Goal: Transaction & Acquisition: Purchase product/service

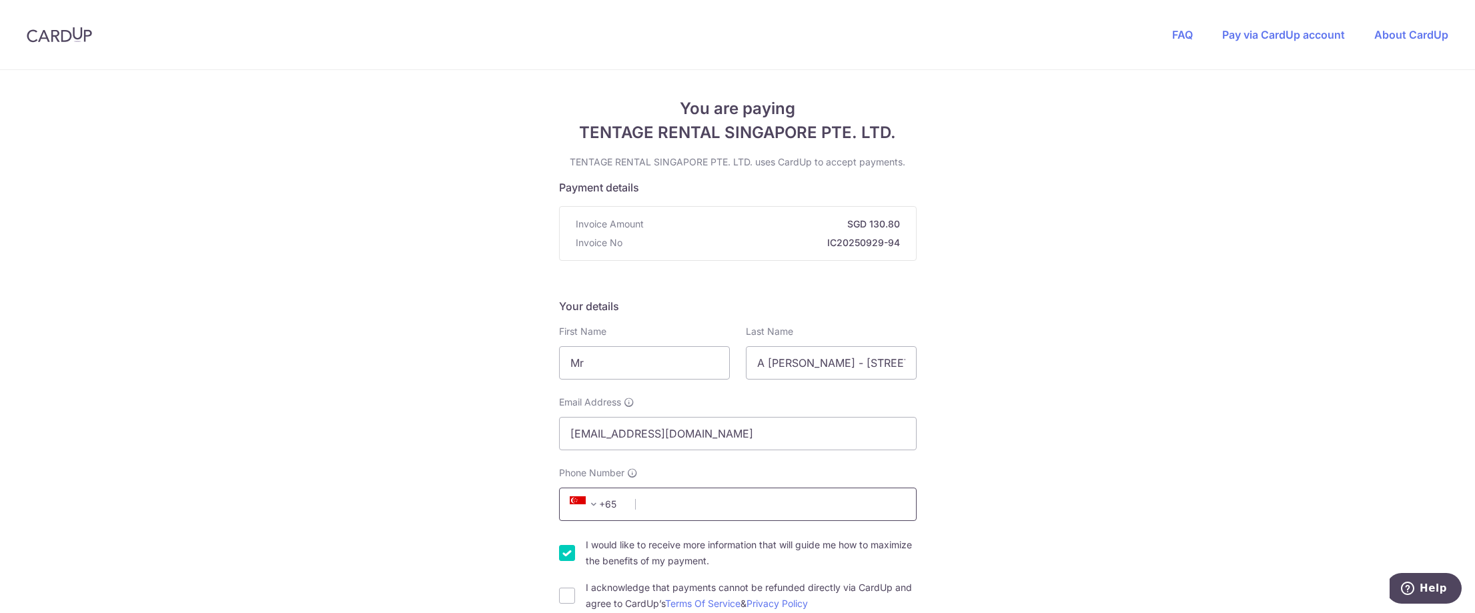
click at [692, 508] on input "Phone Number" at bounding box center [738, 504] width 358 height 33
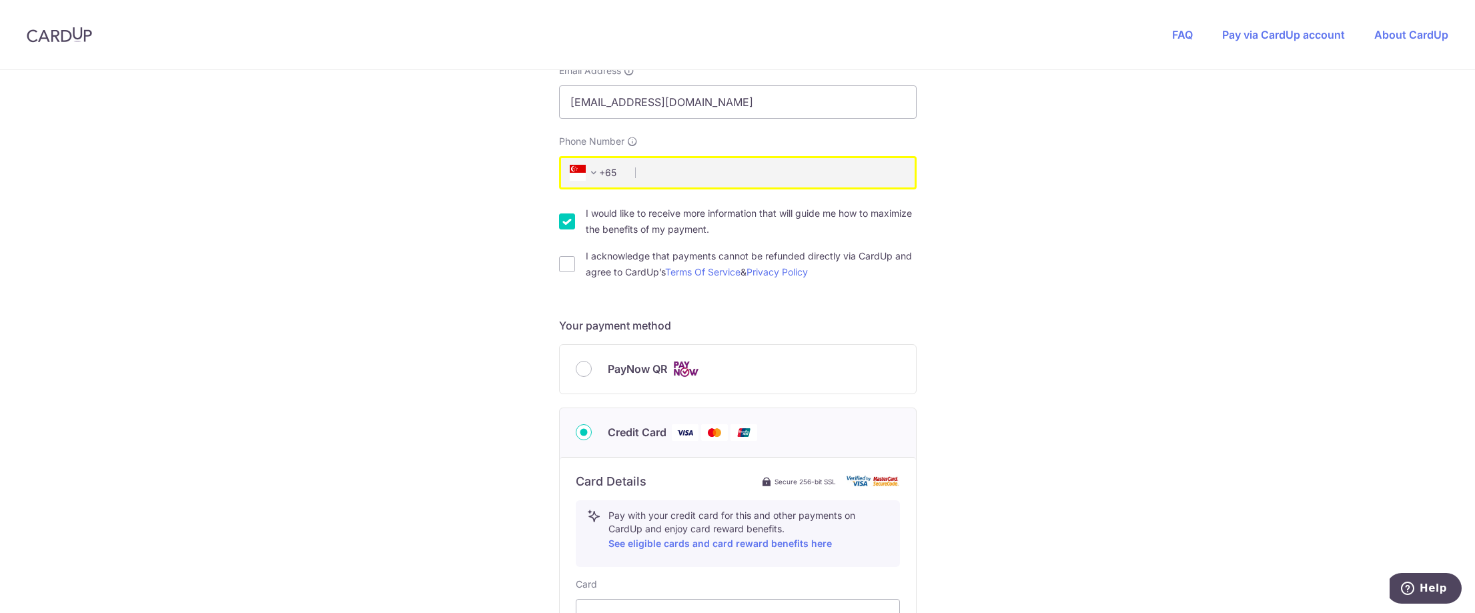
scroll to position [335, 0]
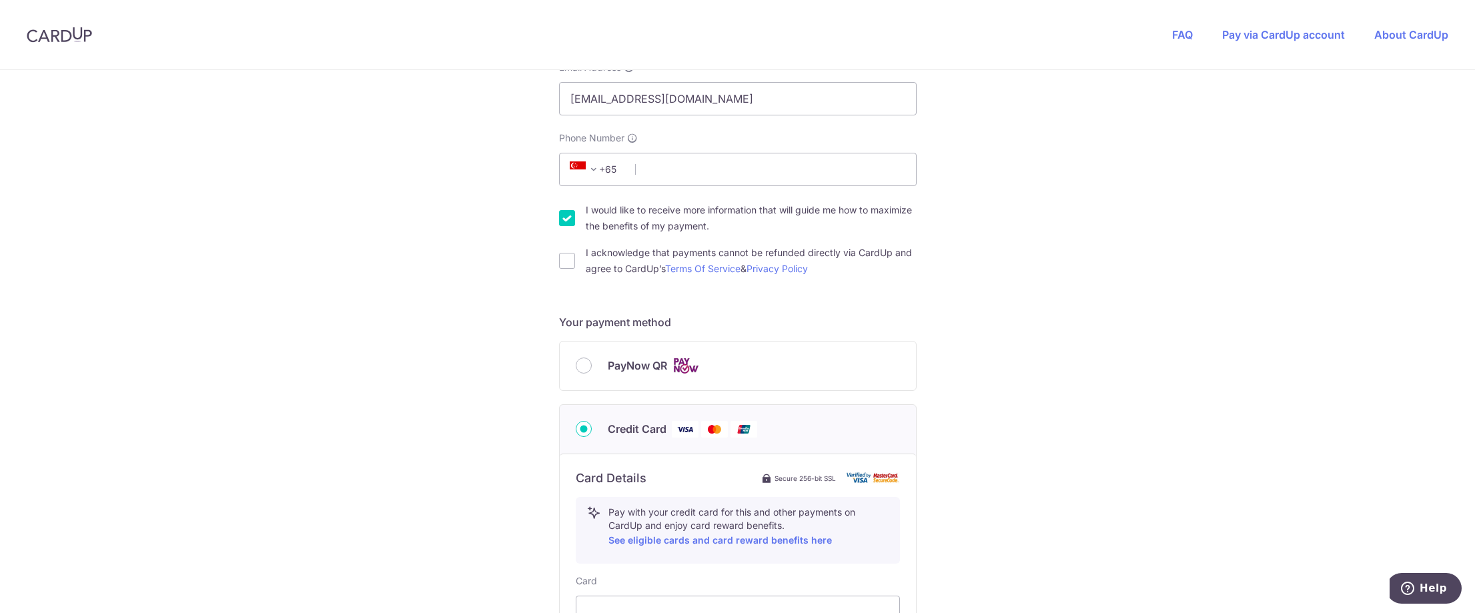
click at [564, 217] on input "I would like to receive more information that will guide me how to maximize the…" at bounding box center [567, 218] width 16 height 16
checkbox input "false"
click at [657, 169] on input "Phone Number" at bounding box center [738, 169] width 358 height 33
type input "82689206"
click at [565, 263] on input "I acknowledge that payments cannot be refunded directly via CardUp and agree to…" at bounding box center [567, 261] width 16 height 16
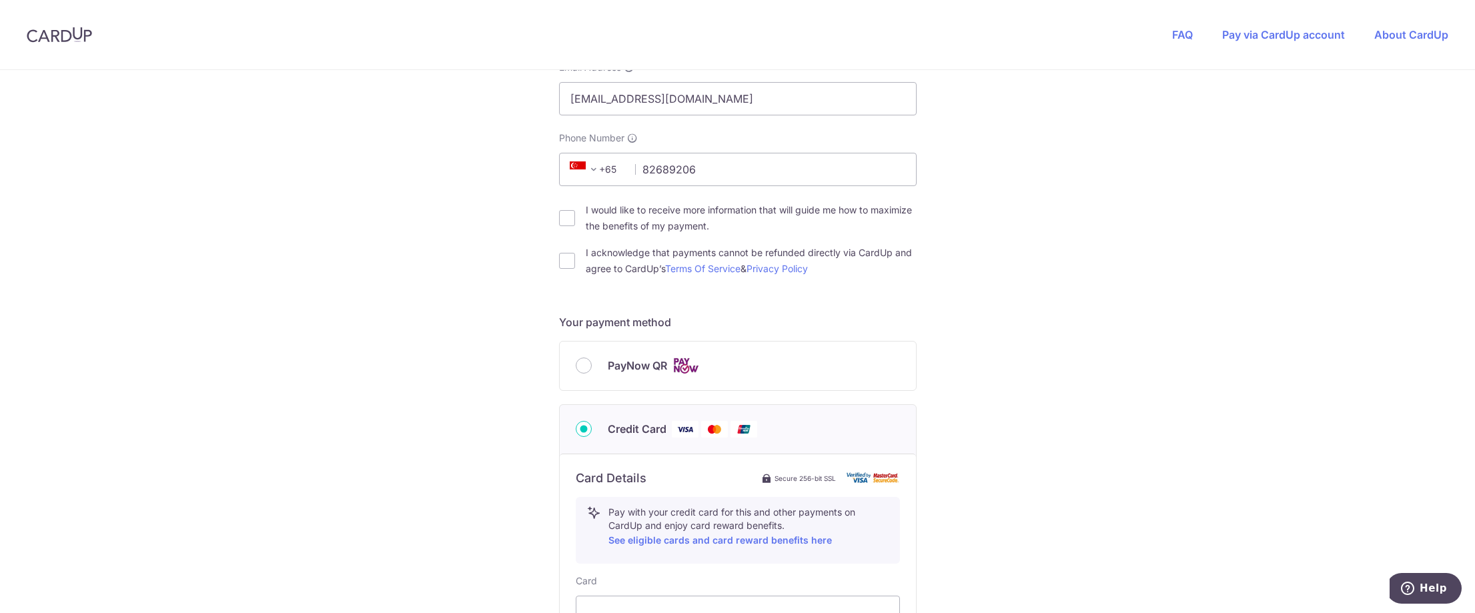
checkbox input "true"
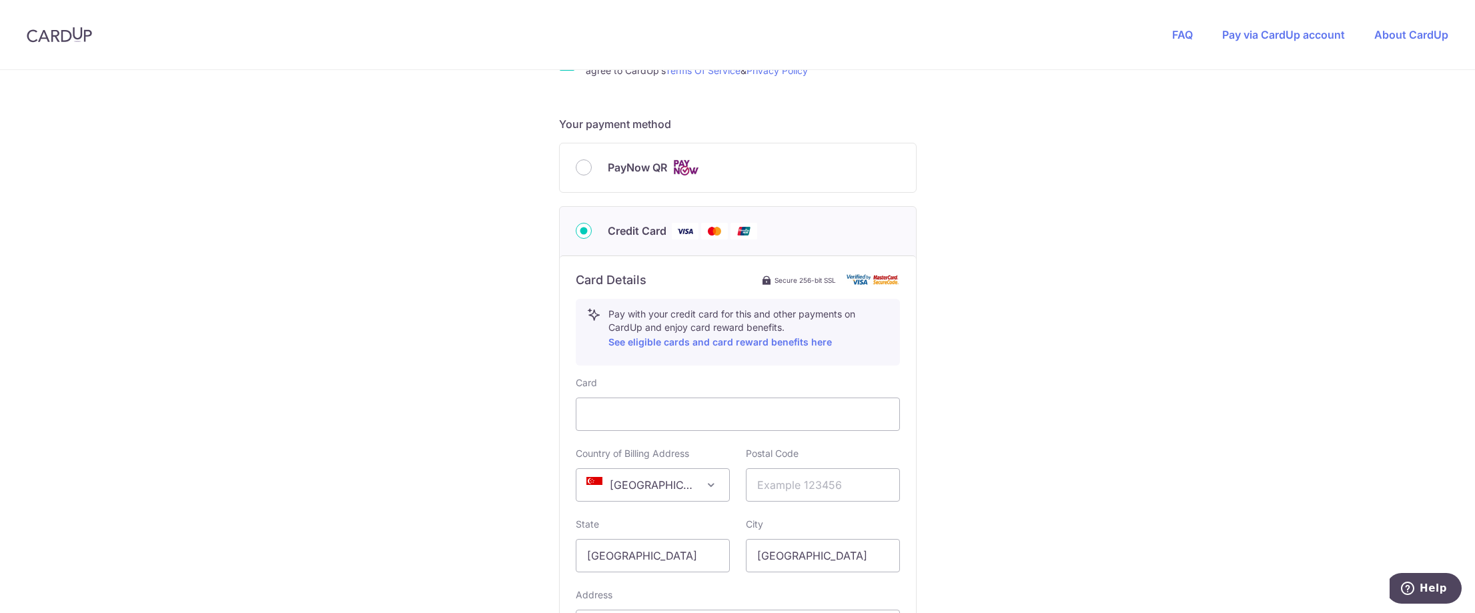
scroll to position [534, 0]
click at [523, 497] on div "You are paying TENTAGE RENTAL SINGAPORE PTE. LTD. TENTAGE RENTAL SINGAPORE PTE.…" at bounding box center [737, 186] width 1475 height 1301
click at [774, 494] on input "text" at bounding box center [823, 484] width 154 height 33
type input "298388"
type input "[STREET_ADDRESS]"
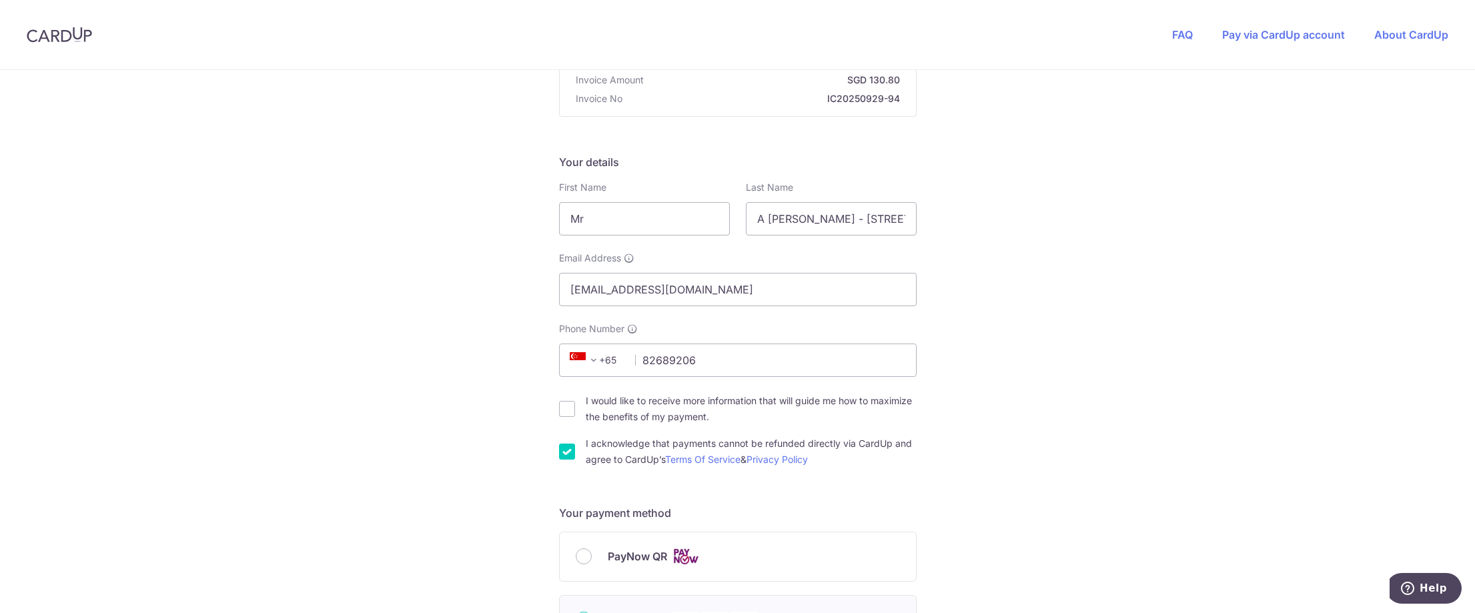
scroll to position [146, 0]
click at [746, 217] on input "A [PERSON_NAME] - [STREET_ADDRESS]" at bounding box center [831, 216] width 171 height 33
type input "[PERSON_NAME]"
click at [648, 221] on input "Mr" at bounding box center [644, 216] width 171 height 33
drag, startPoint x: 634, startPoint y: 221, endPoint x: 564, endPoint y: 213, distance: 71.2
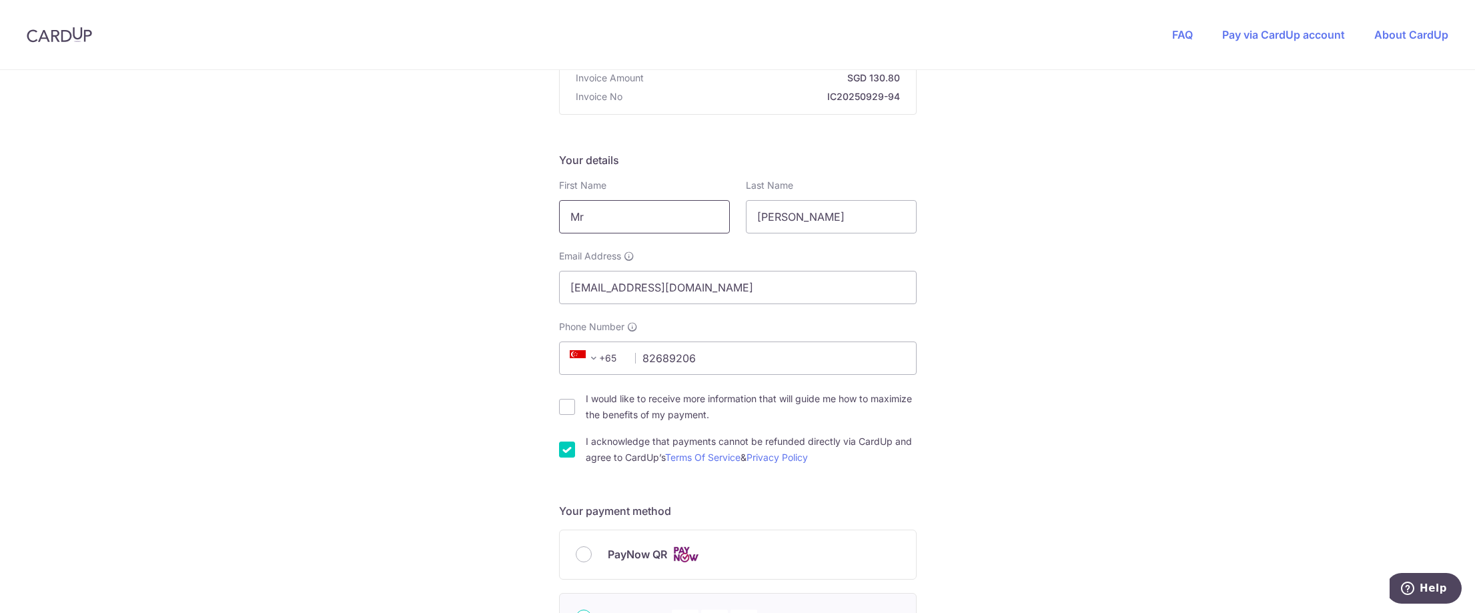
click at [564, 213] on input "Mr" at bounding box center [644, 216] width 171 height 33
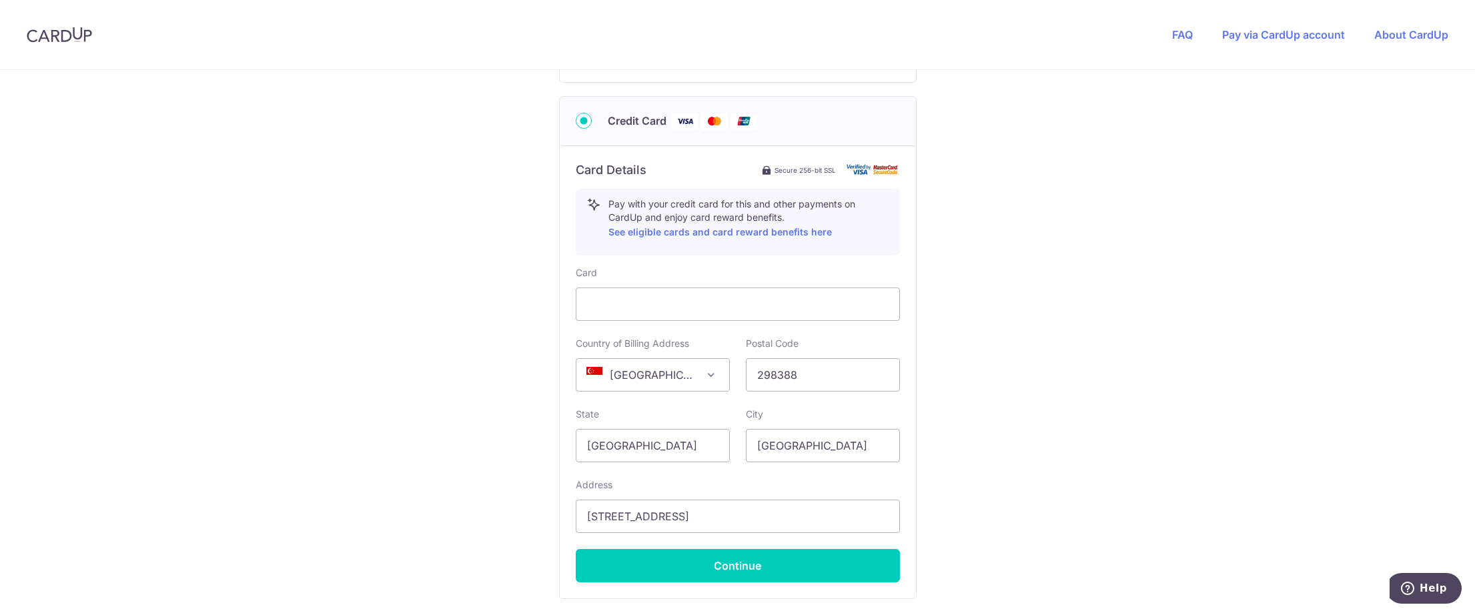
scroll to position [645, 0]
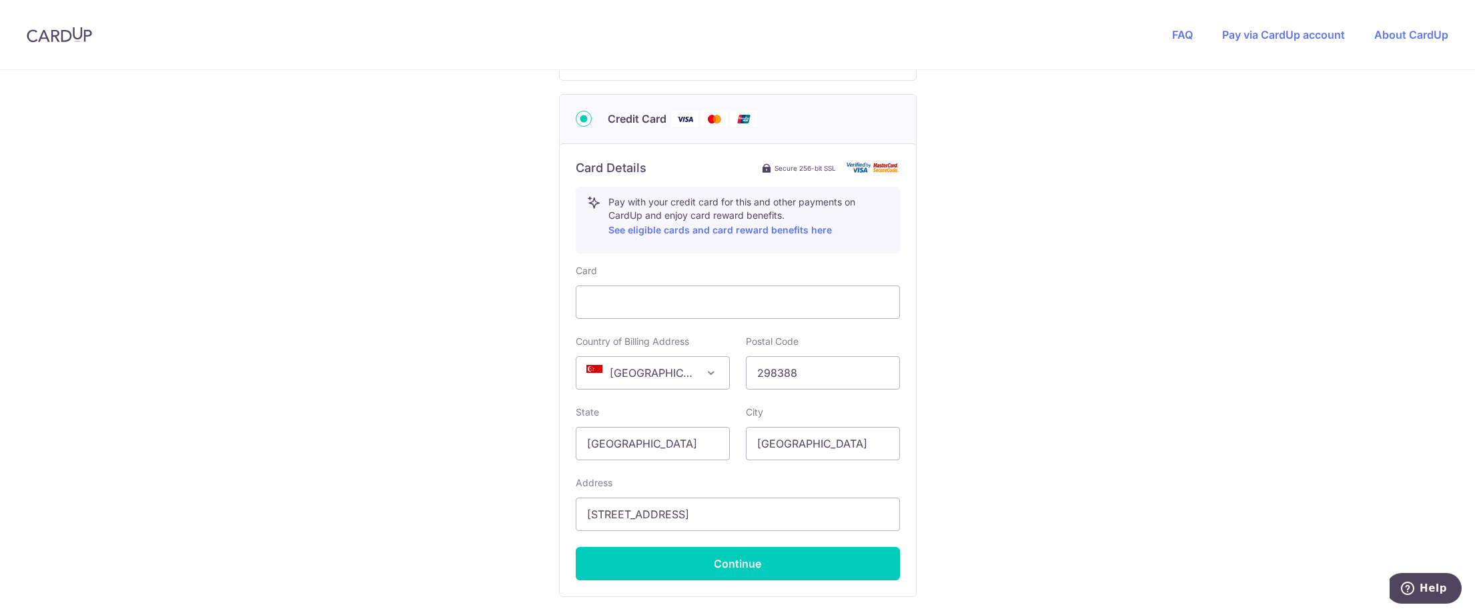
type input "[PERSON_NAME]"
click at [770, 572] on button "Continue" at bounding box center [738, 563] width 324 height 33
type input "**** 2238"
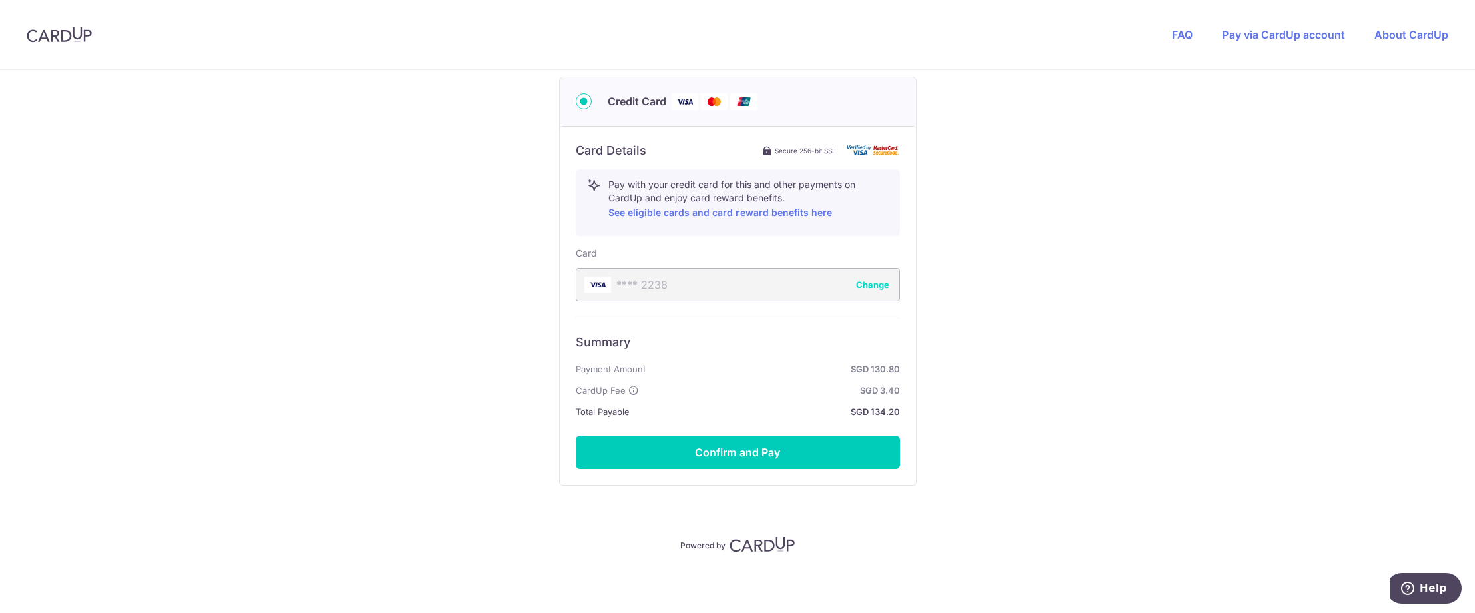
scroll to position [664, 0]
click at [717, 450] on button "Confirm and Pay" at bounding box center [738, 450] width 324 height 33
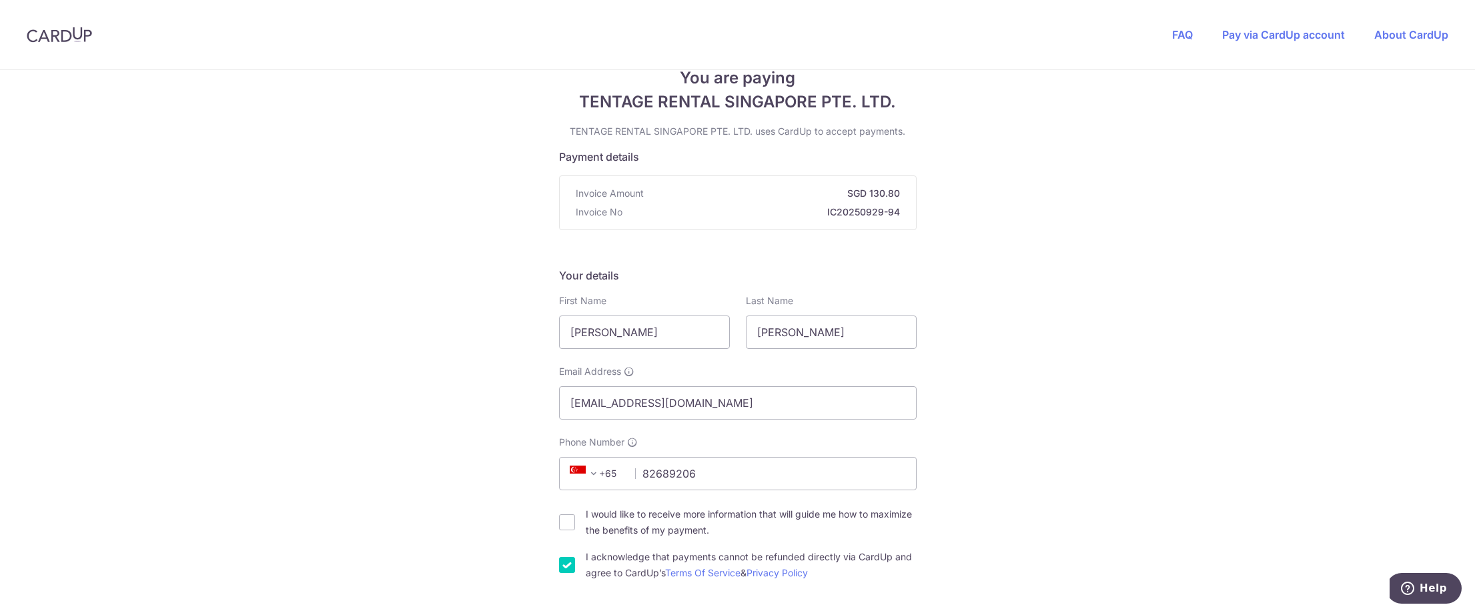
scroll to position [0, 0]
